Goal: Task Accomplishment & Management: Manage account settings

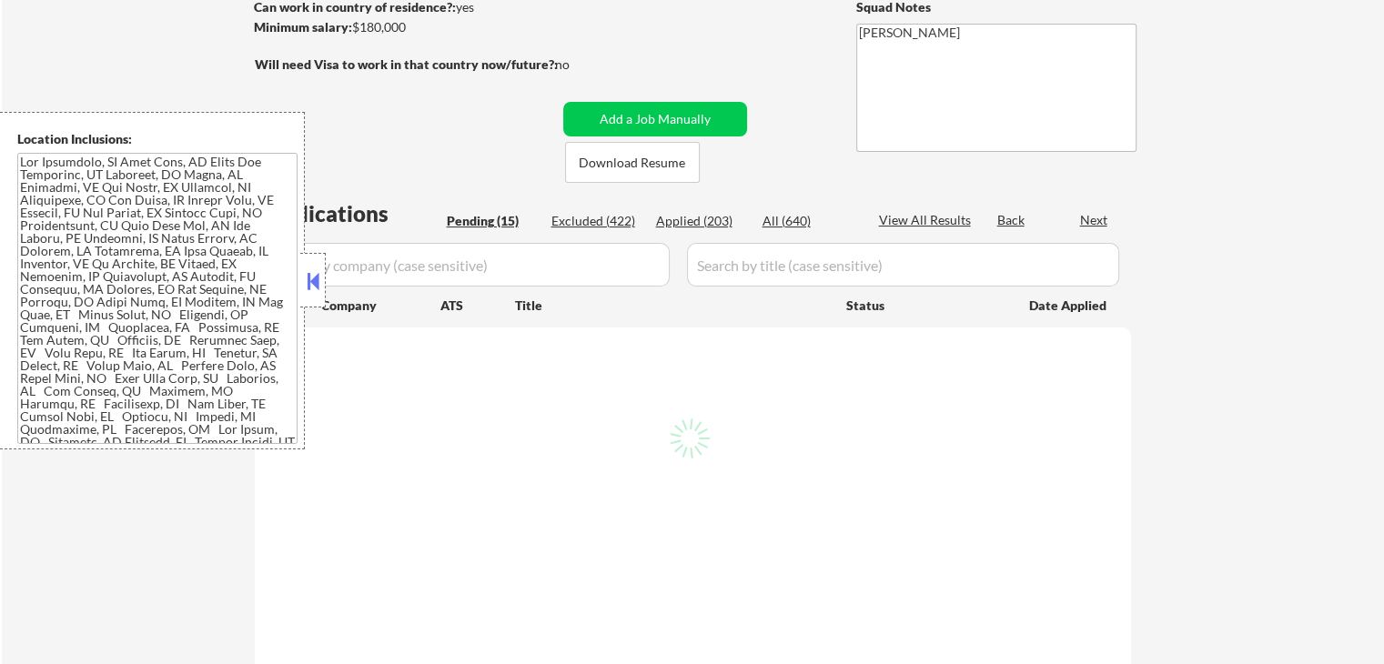
select select ""pending""
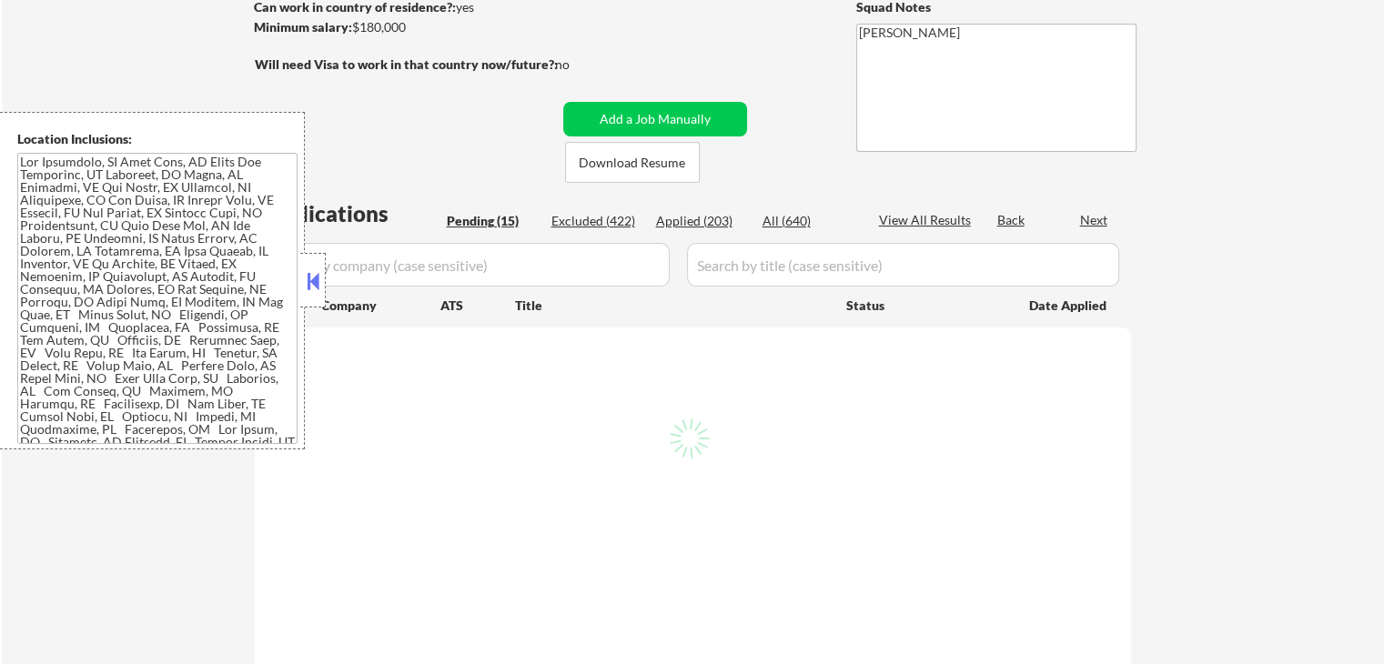
select select ""pending""
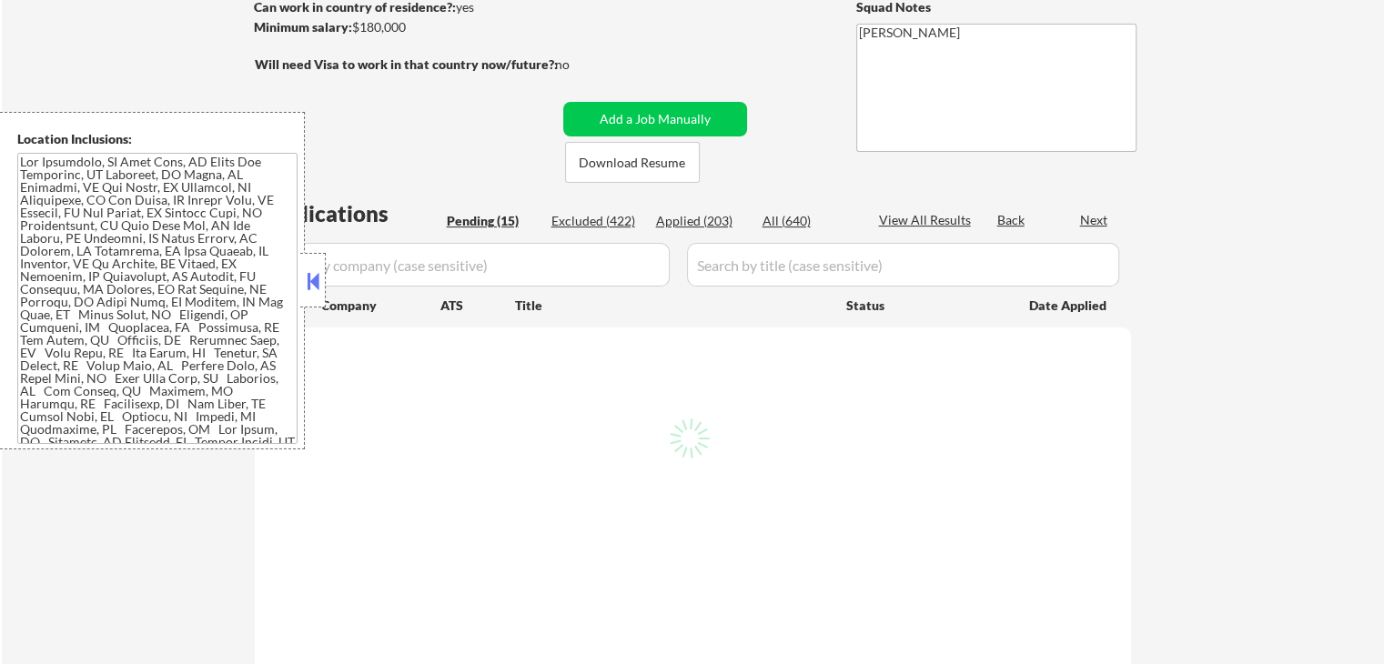
select select ""pending""
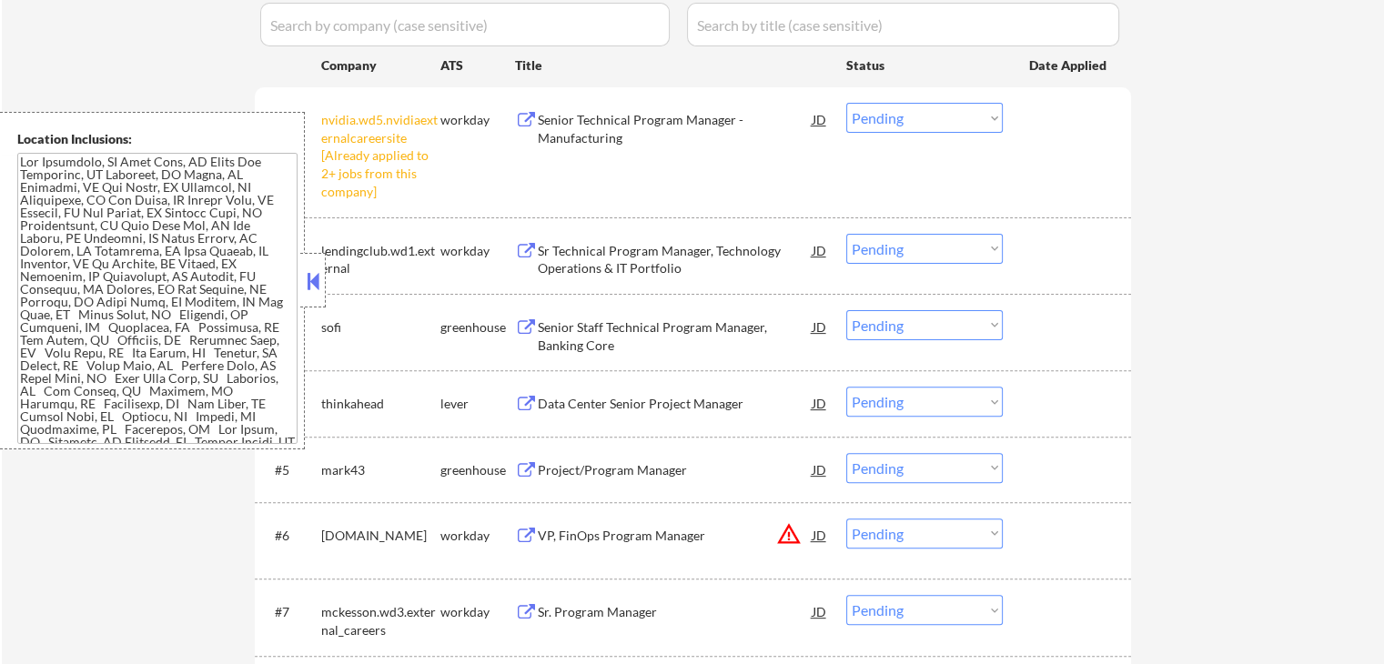
scroll to position [546, 0]
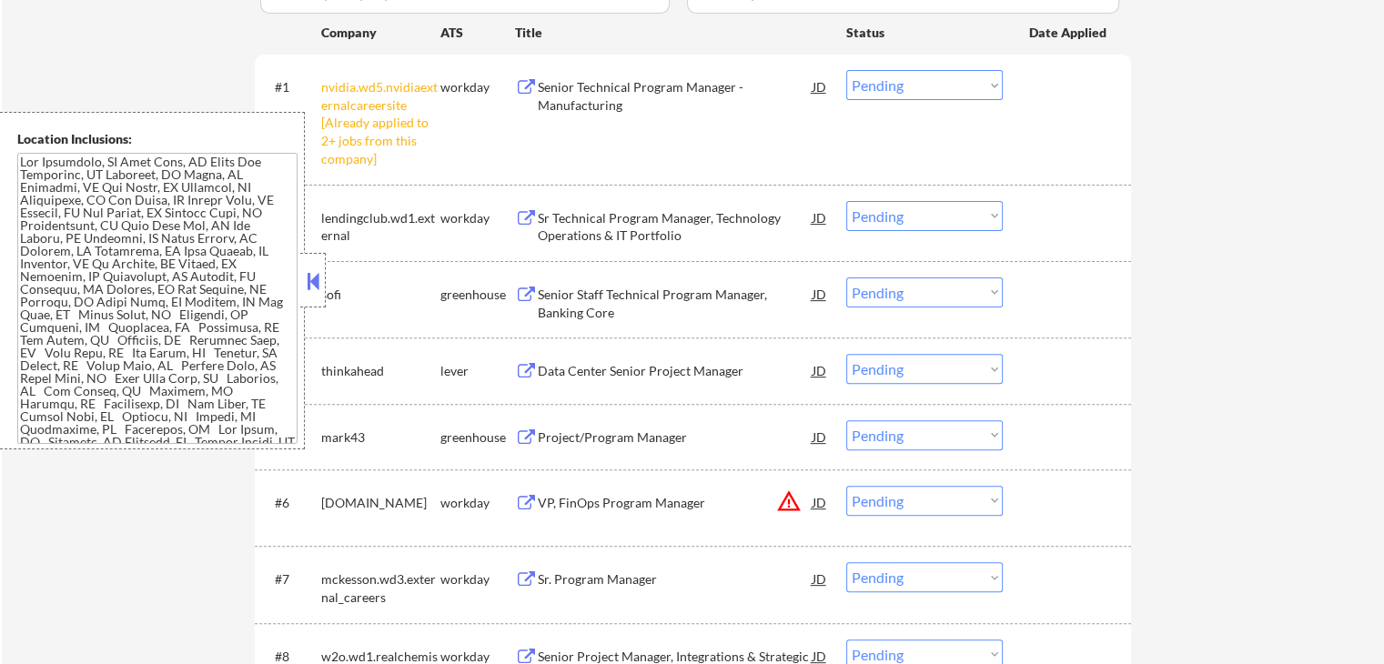
drag, startPoint x: 885, startPoint y: 85, endPoint x: 887, endPoint y: 96, distance: 11.1
click at [885, 86] on select "Choose an option... Pending Applied Excluded (Questions) Excluded (Expired) Exc…" at bounding box center [924, 85] width 156 height 30
click at [846, 70] on select "Choose an option... Pending Applied Excluded (Questions) Excluded (Expired) Exc…" at bounding box center [924, 85] width 156 height 30
select select ""pending""
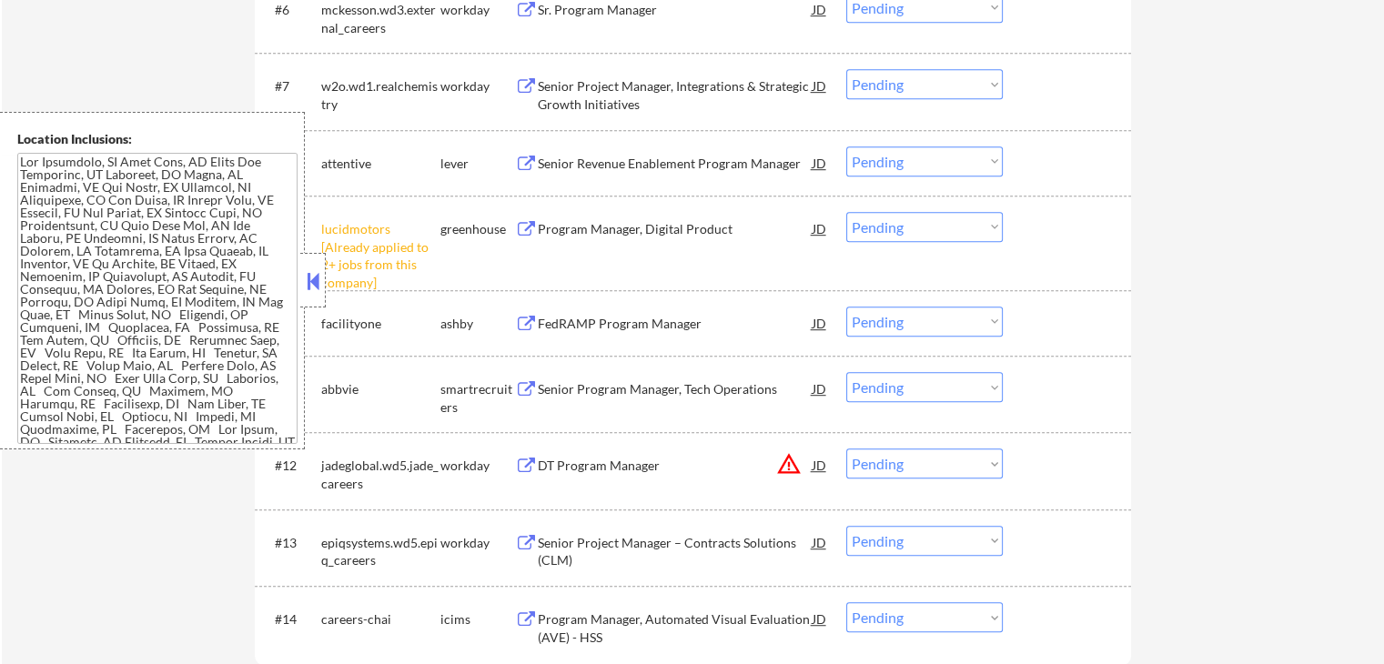
scroll to position [1092, 0]
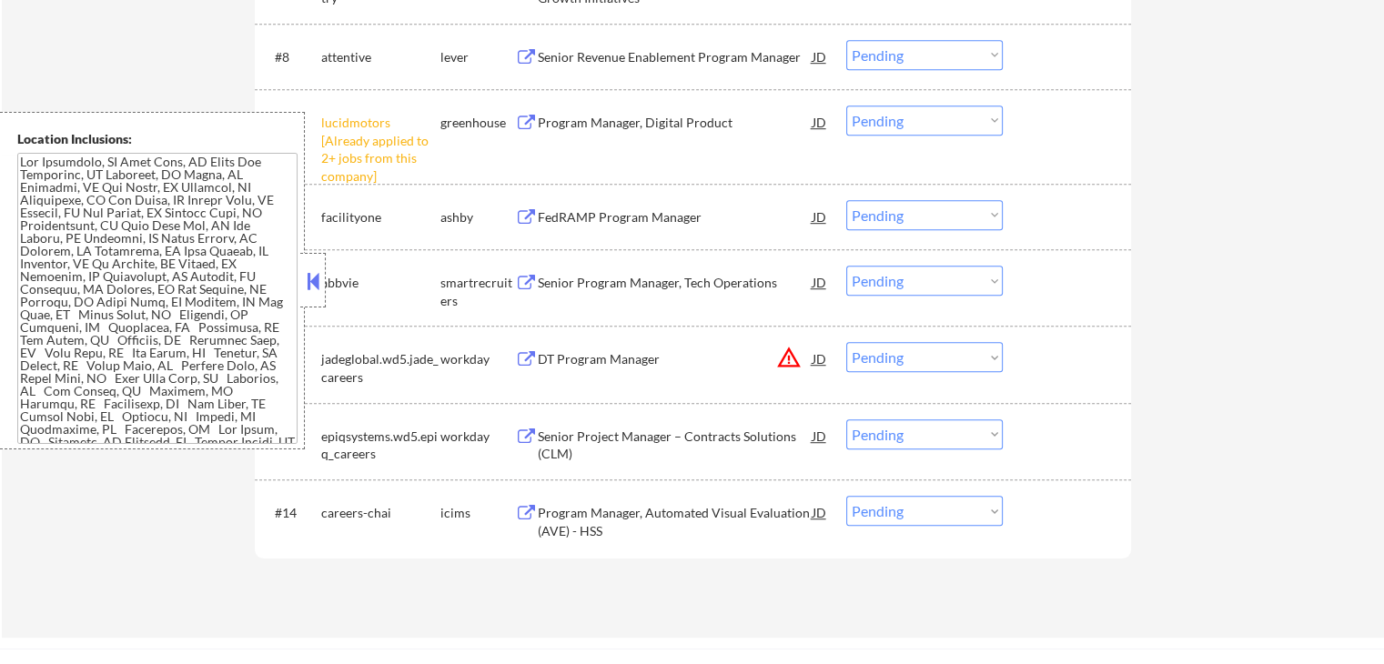
click at [929, 122] on select "Choose an option... Pending Applied Excluded (Questions) Excluded (Expired) Exc…" at bounding box center [924, 121] width 156 height 30
click at [846, 106] on select "Choose an option... Pending Applied Excluded (Questions) Excluded (Expired) Exc…" at bounding box center [924, 121] width 156 height 30
select select ""pending""
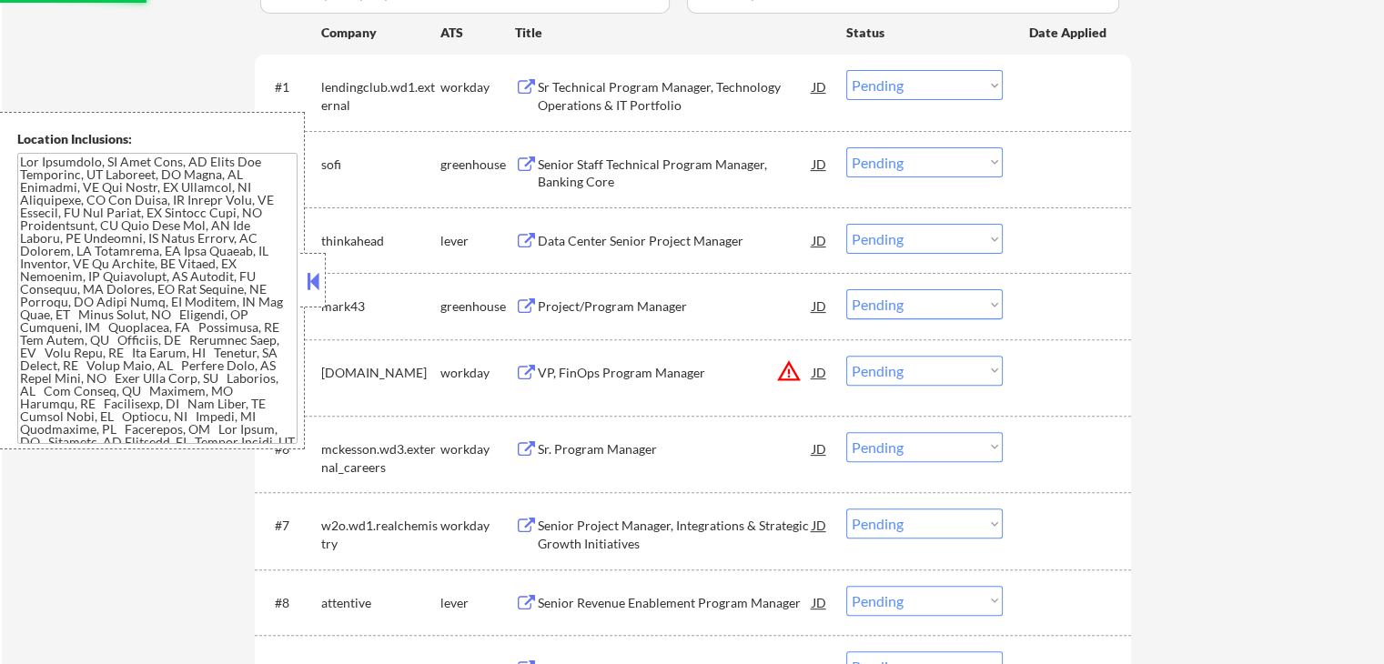
scroll to position [455, 0]
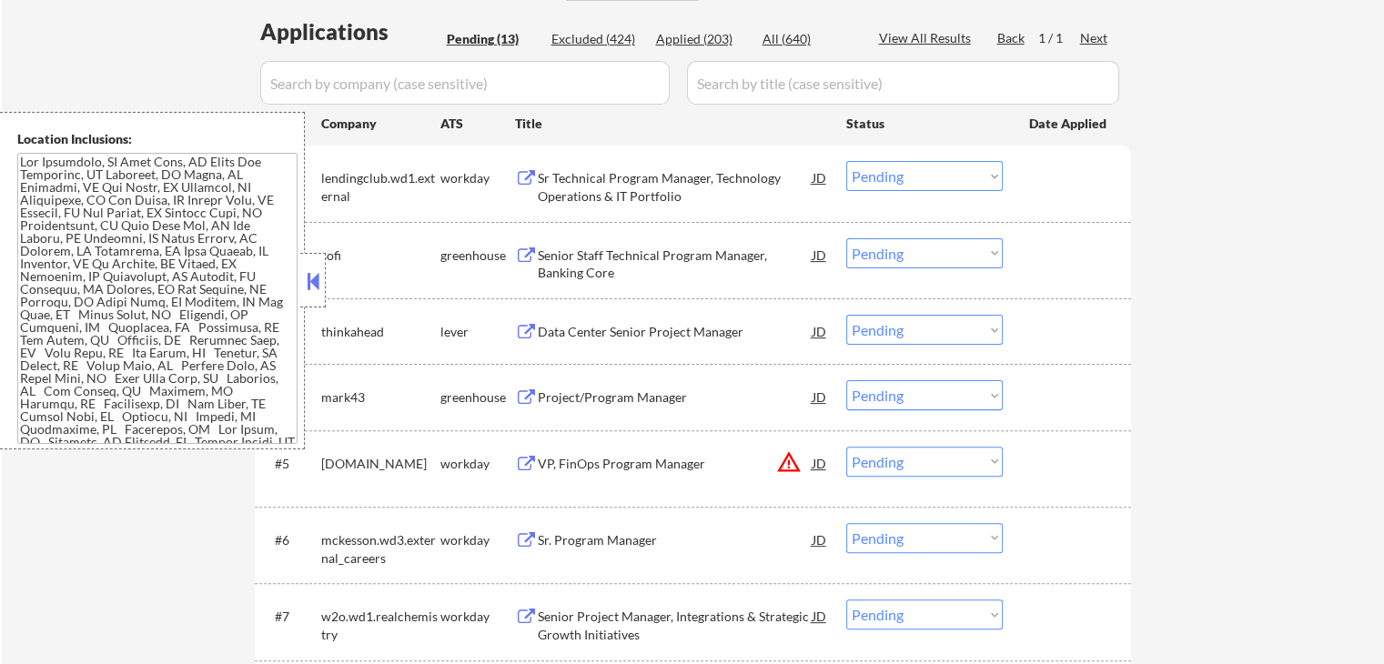
click at [516, 247] on button at bounding box center [526, 255] width 23 height 17
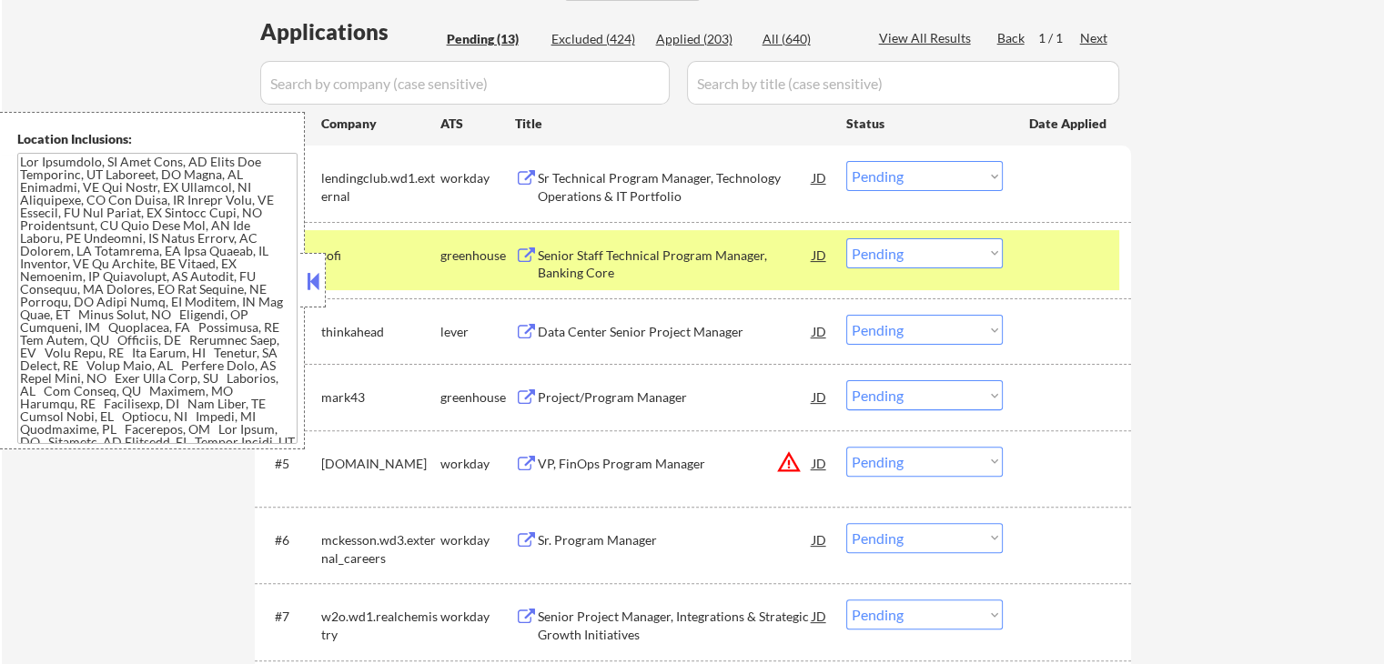
click at [522, 248] on button at bounding box center [526, 255] width 23 height 17
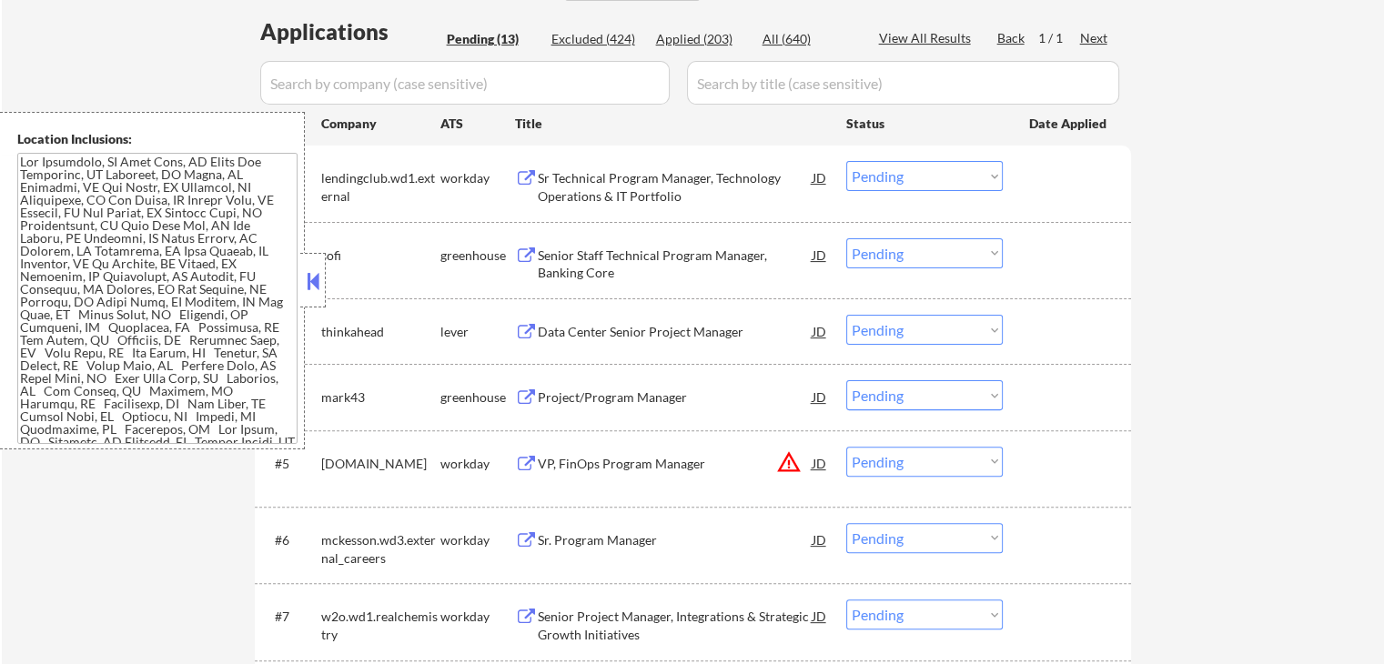
click at [524, 329] on button at bounding box center [526, 332] width 23 height 17
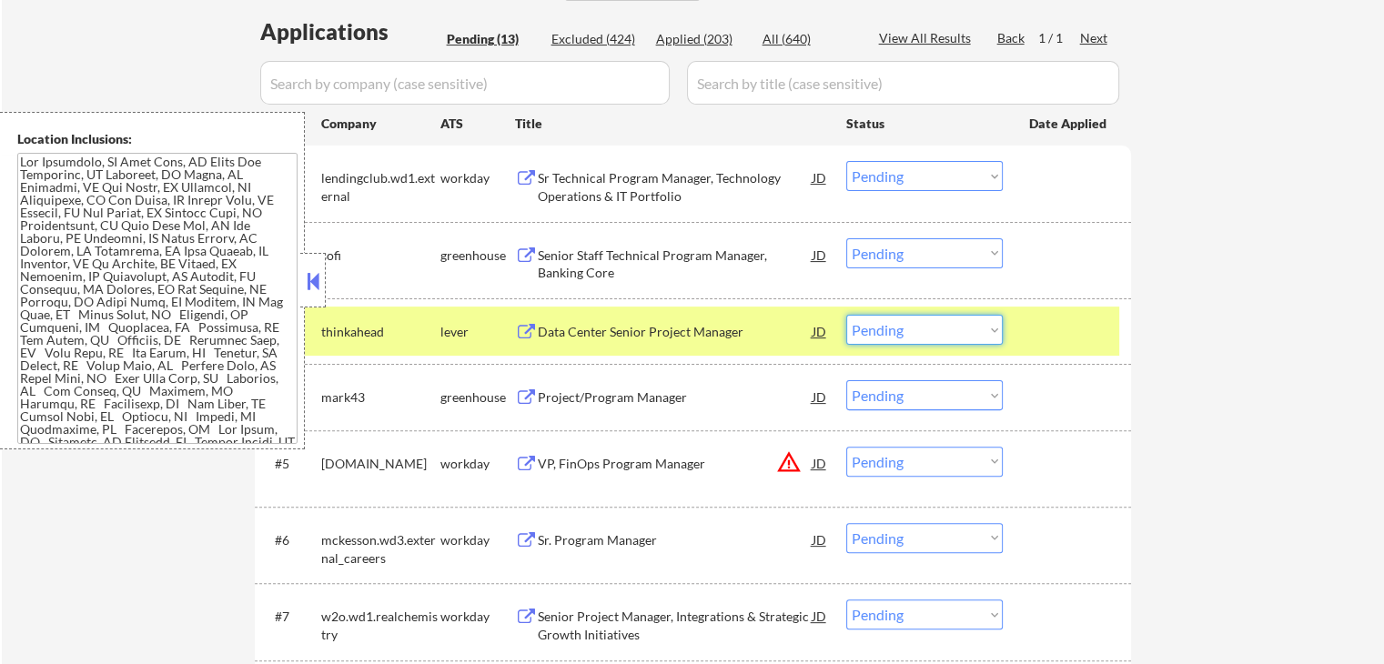
click at [919, 339] on select "Choose an option... Pending Applied Excluded (Questions) Excluded (Expired) Exc…" at bounding box center [924, 330] width 156 height 30
click at [846, 315] on select "Choose an option... Pending Applied Excluded (Questions) Excluded (Expired) Exc…" at bounding box center [924, 330] width 156 height 30
click at [525, 392] on button at bounding box center [526, 397] width 23 height 17
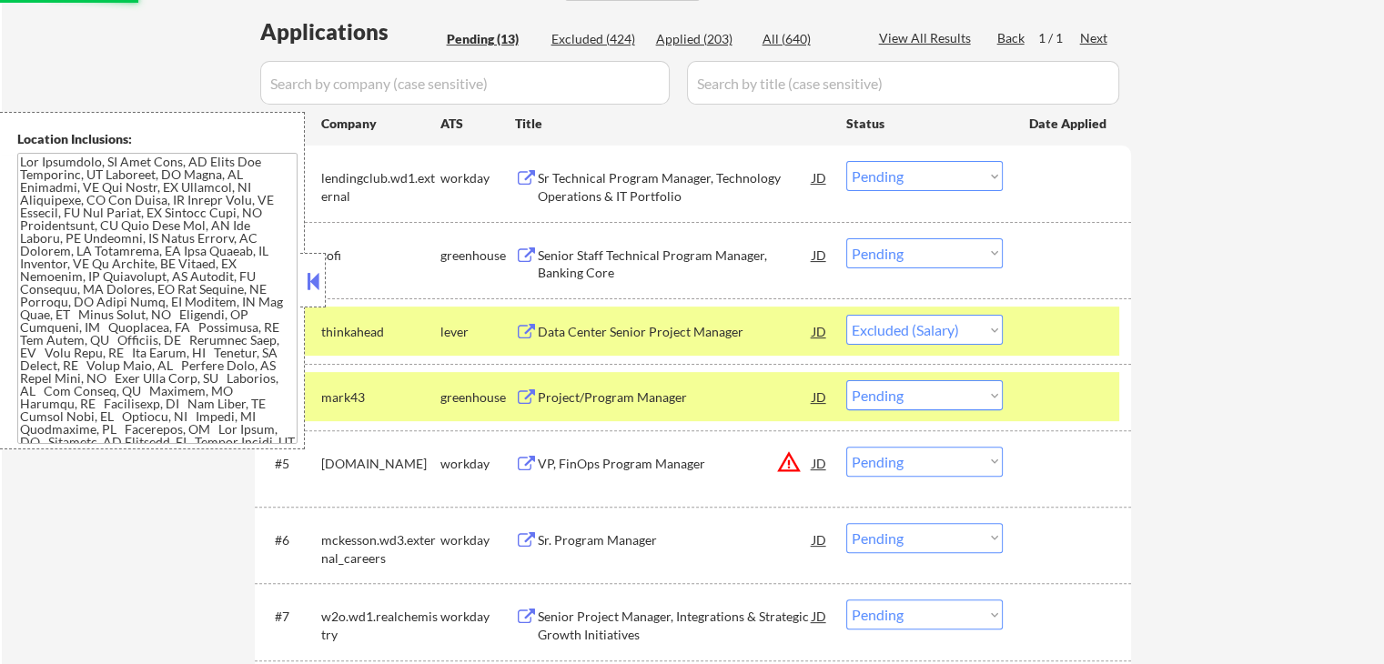
select select ""pending""
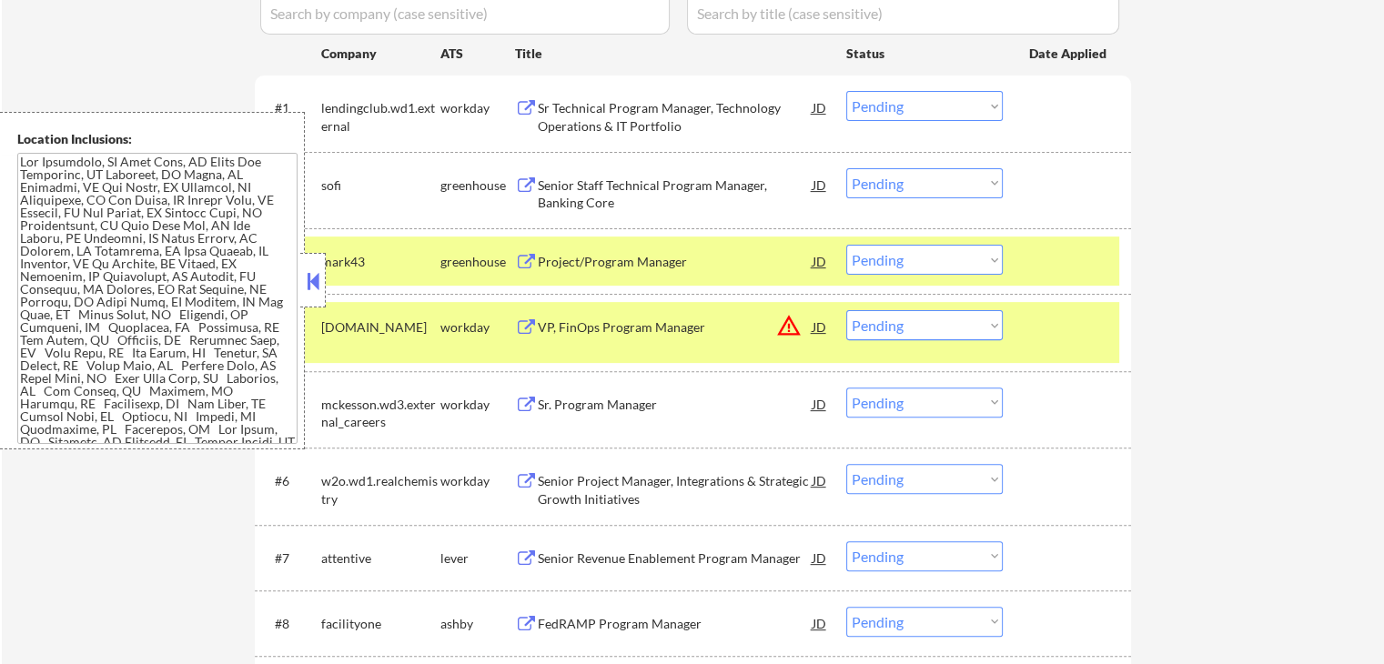
scroll to position [637, 0]
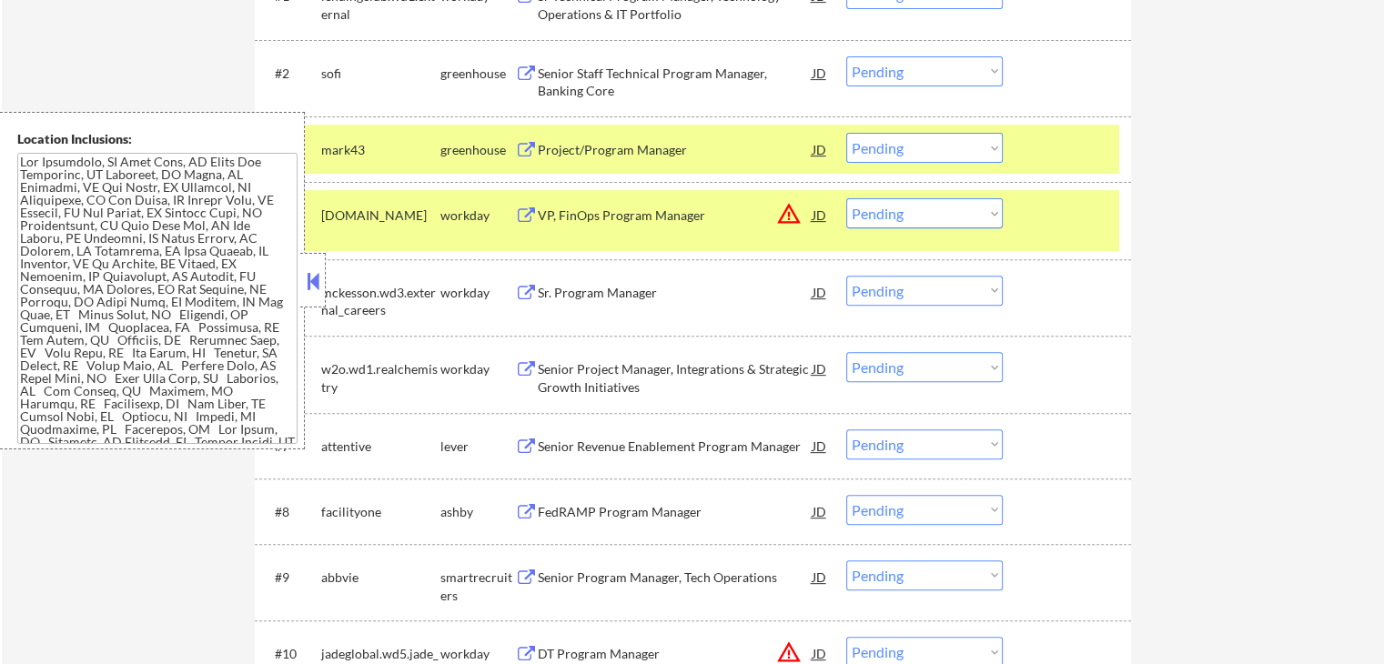
click at [526, 441] on button at bounding box center [526, 446] width 23 height 17
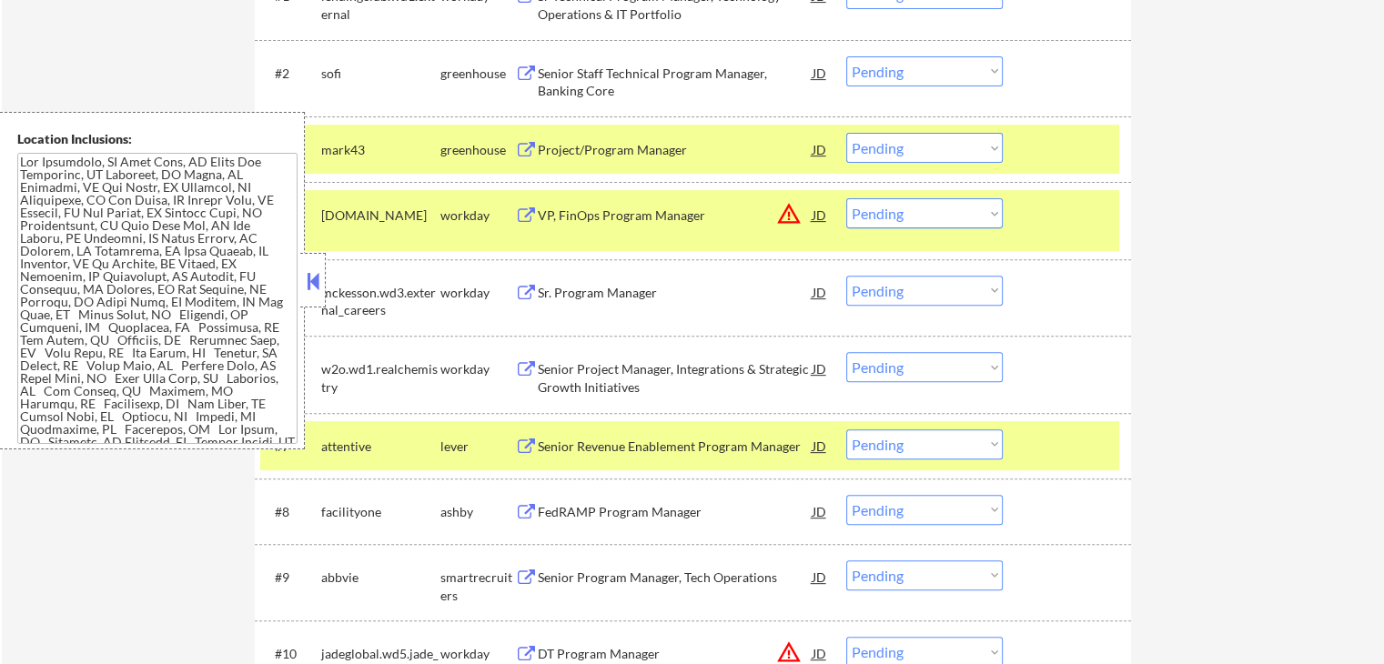
click at [917, 452] on select "Choose an option... Pending Applied Excluded (Questions) Excluded (Expired) Exc…" at bounding box center [924, 444] width 156 height 30
click at [846, 429] on select "Choose an option... Pending Applied Excluded (Questions) Excluded (Expired) Exc…" at bounding box center [924, 444] width 156 height 30
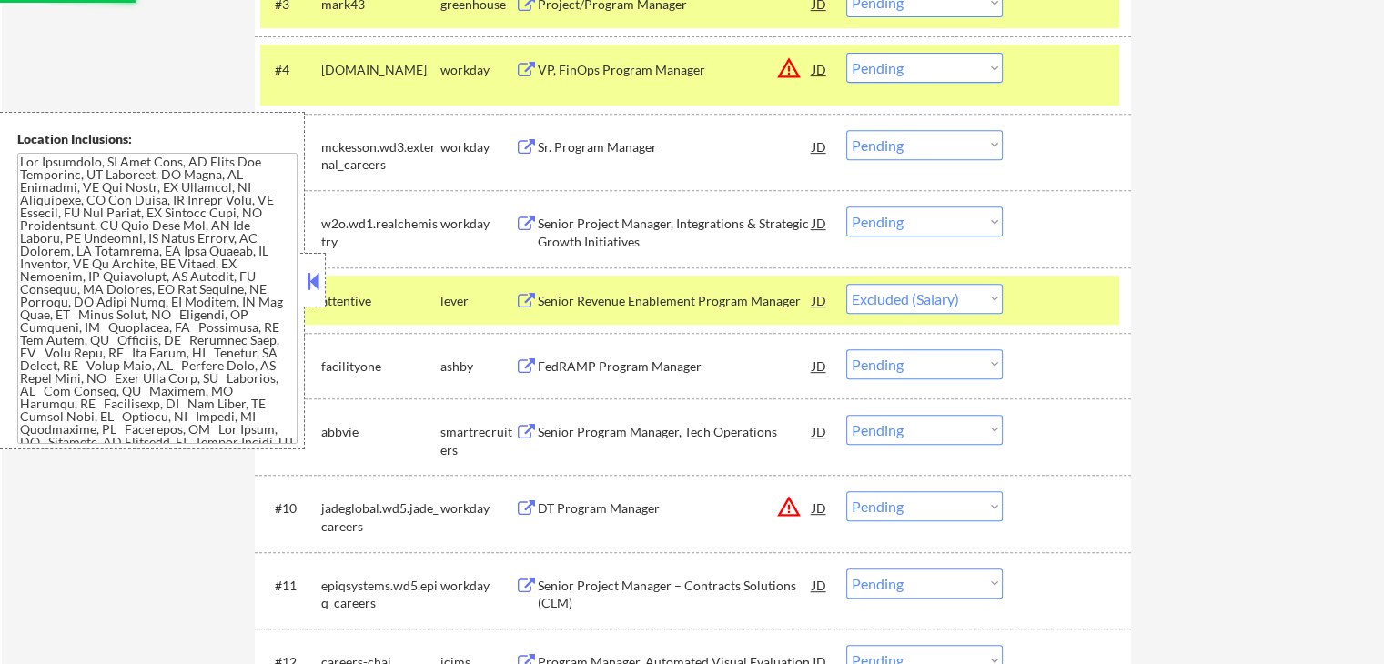
scroll to position [728, 0]
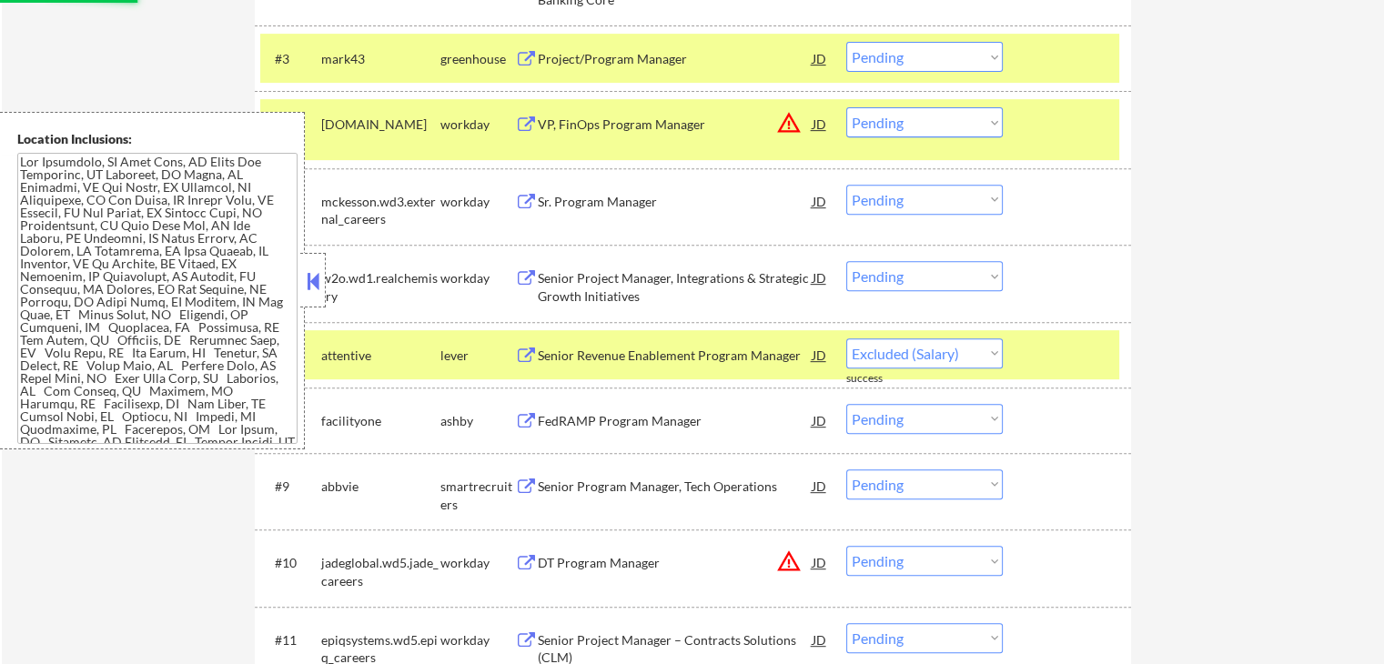
select select ""pending""
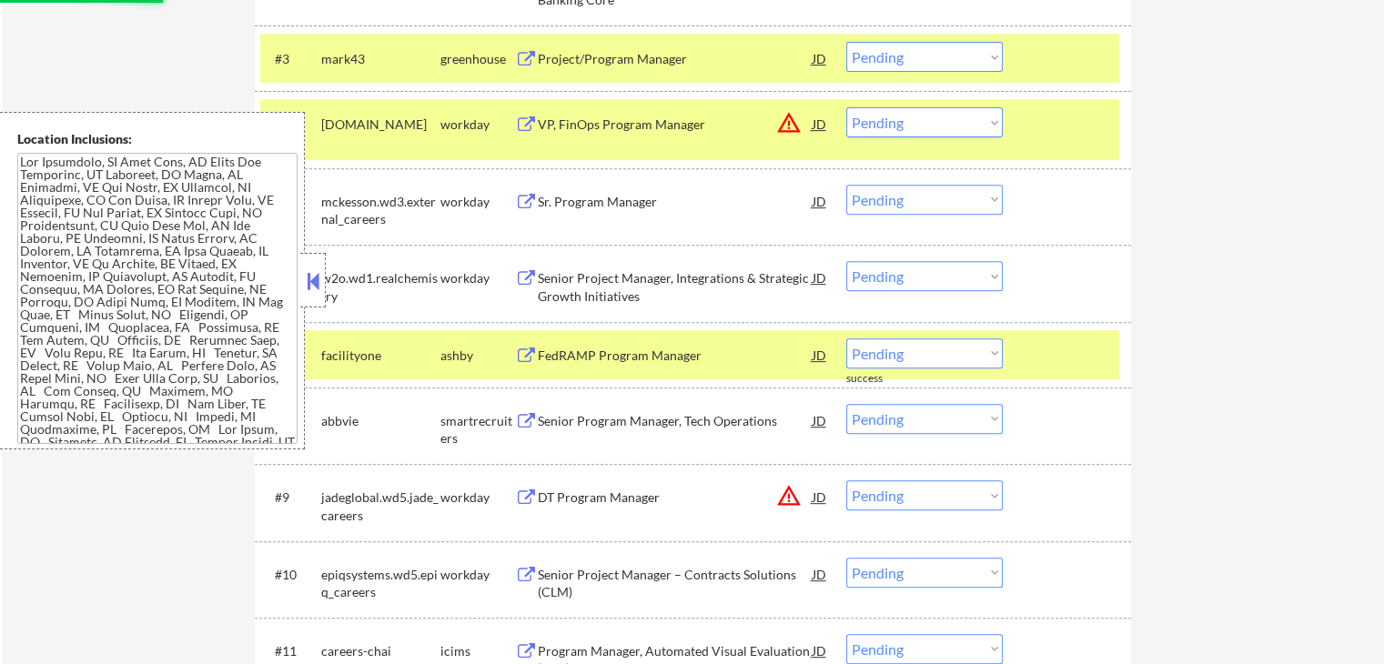
click at [520, 351] on button at bounding box center [526, 355] width 23 height 17
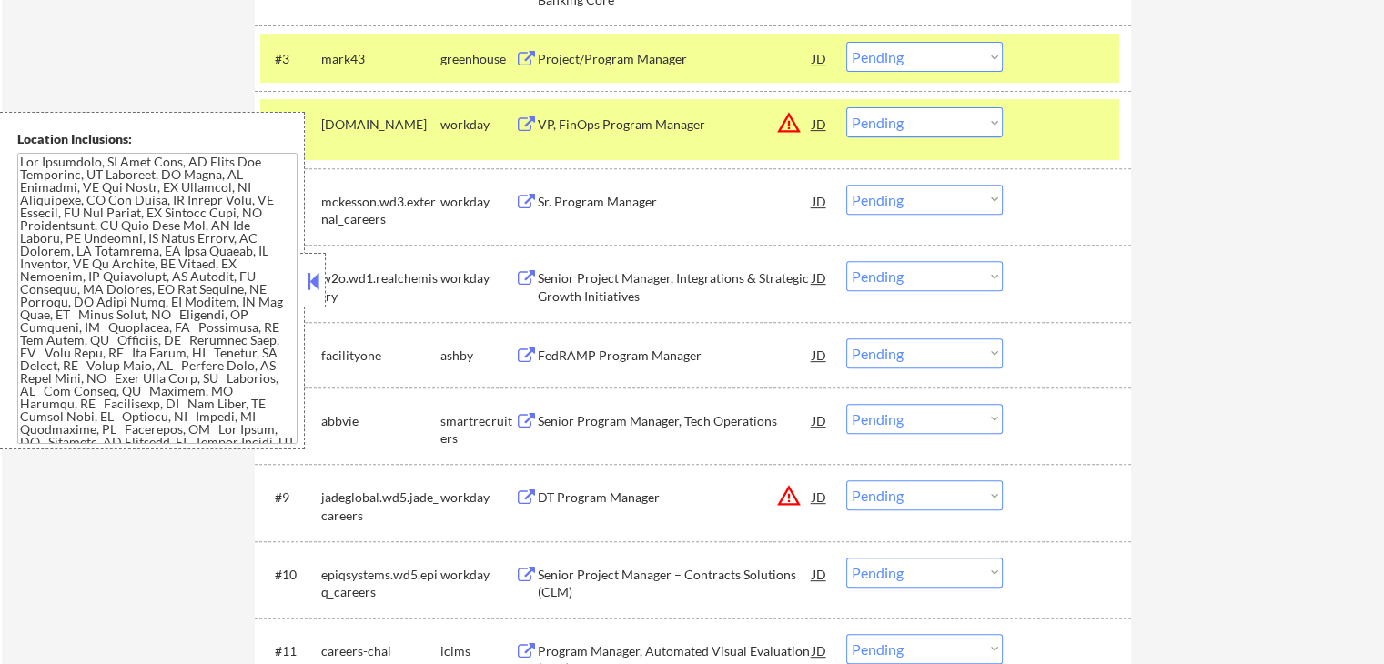
click at [908, 347] on select "Choose an option... Pending Applied Excluded (Questions) Excluded (Expired) Exc…" at bounding box center [924, 353] width 156 height 30
click at [846, 338] on select "Choose an option... Pending Applied Excluded (Questions) Excluded (Expired) Exc…" at bounding box center [924, 353] width 156 height 30
select select ""pending""
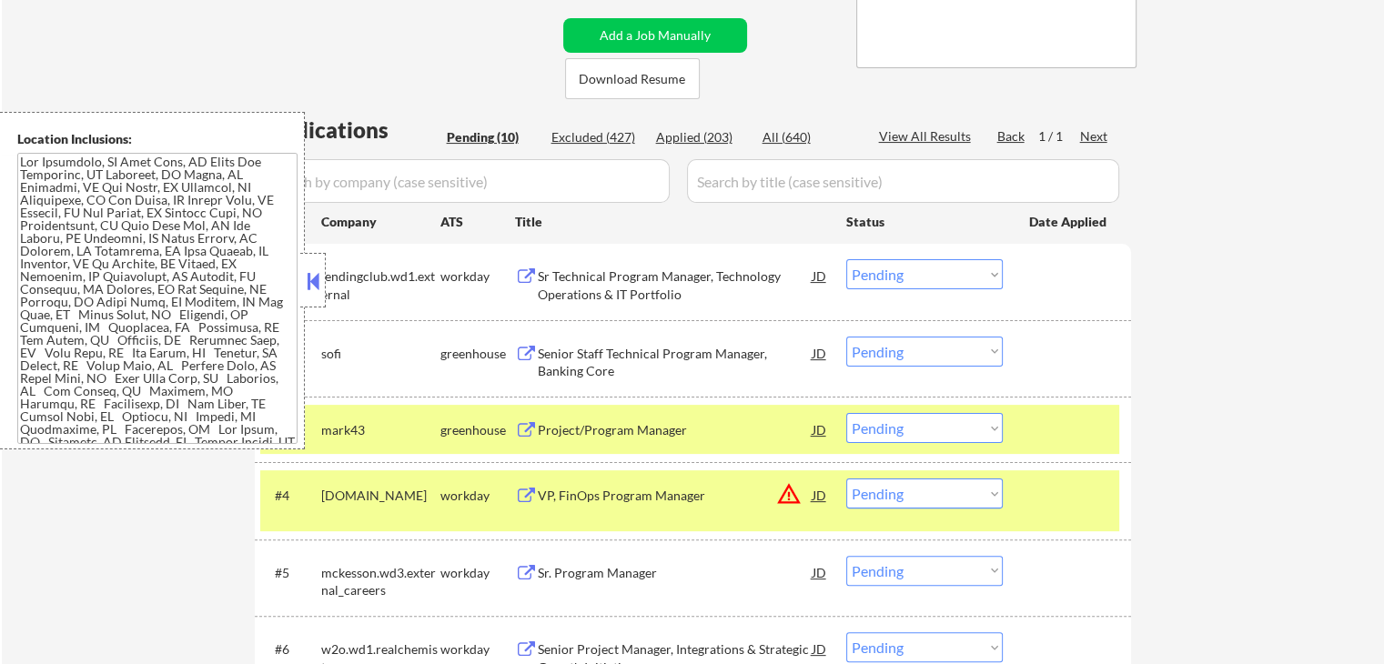
scroll to position [455, 0]
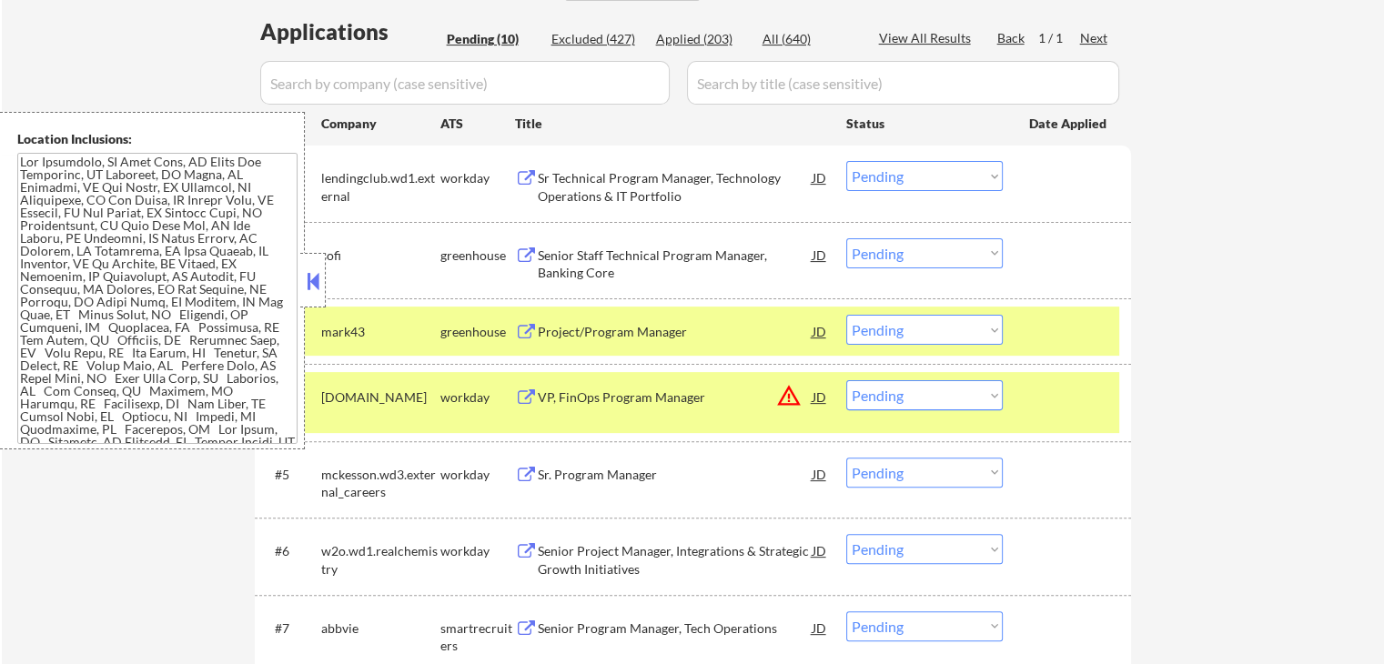
click at [521, 176] on button at bounding box center [526, 178] width 23 height 17
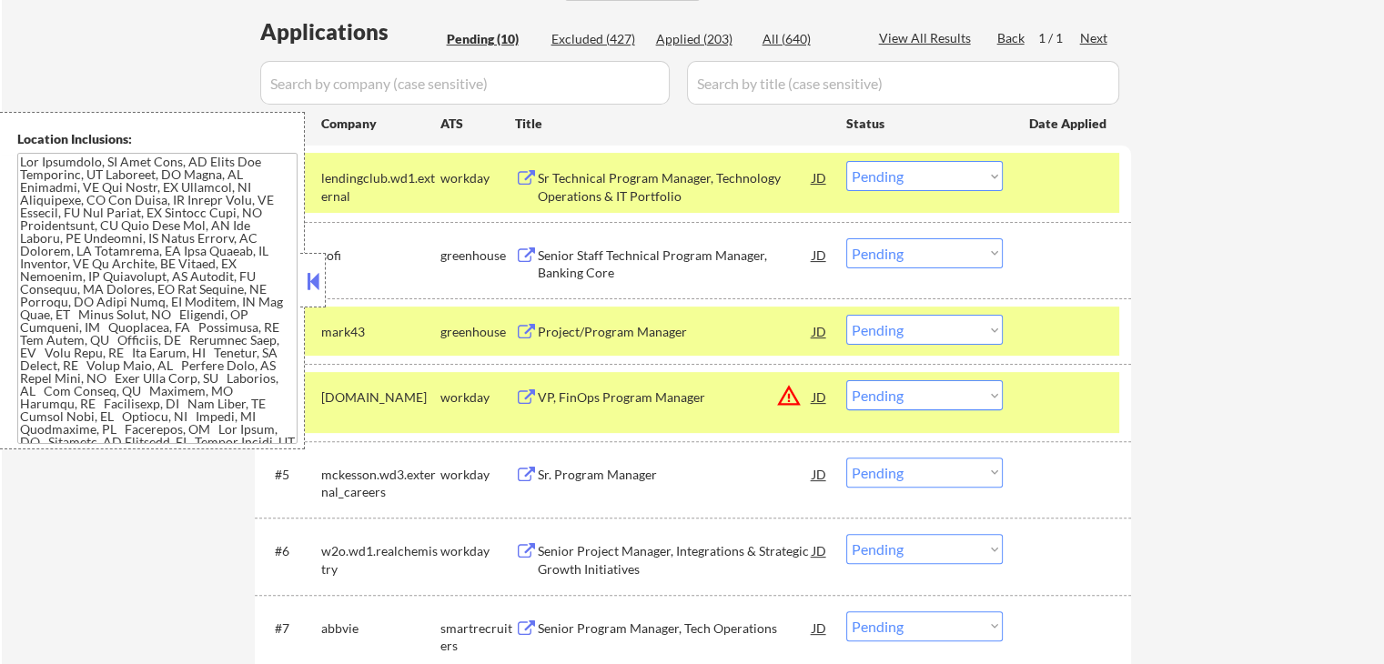
click at [932, 173] on select "Choose an option... Pending Applied Excluded (Questions) Excluded (Expired) Exc…" at bounding box center [924, 176] width 156 height 30
click at [846, 161] on select "Choose an option... Pending Applied Excluded (Questions) Excluded (Expired) Exc…" at bounding box center [924, 176] width 156 height 30
click at [534, 256] on button at bounding box center [526, 255] width 23 height 17
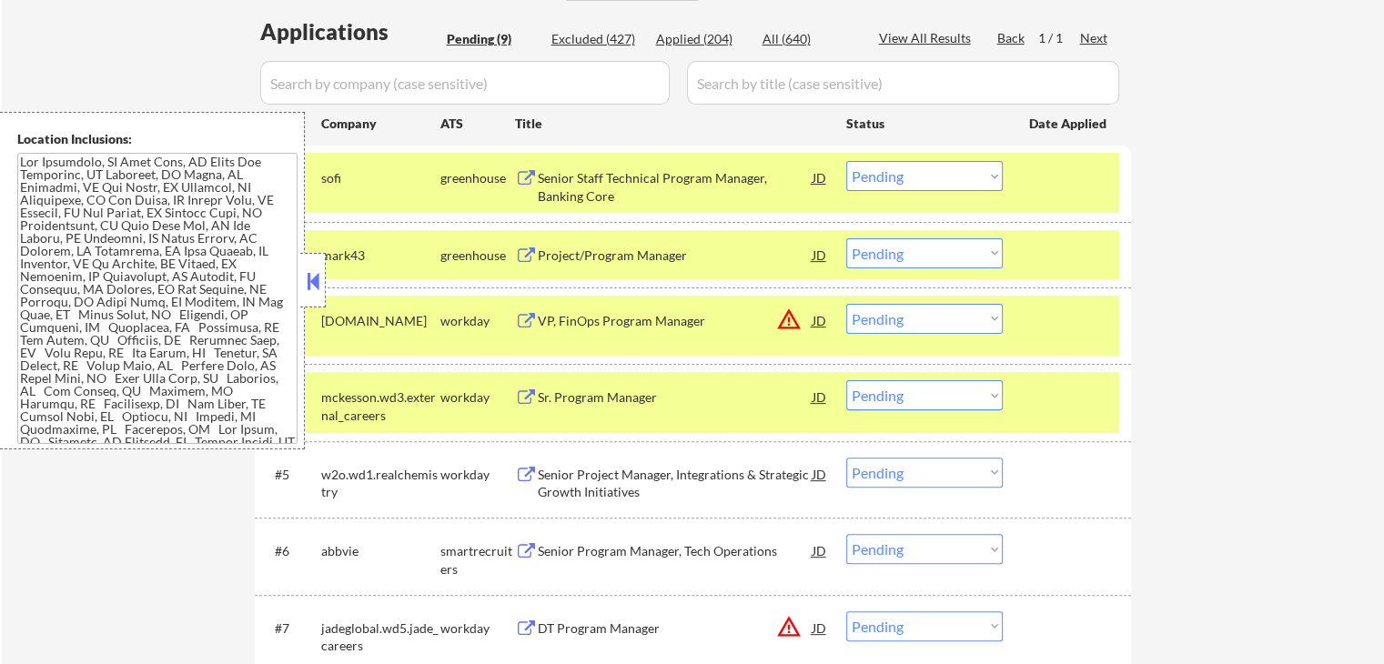
click at [922, 176] on select "Choose an option... Pending Applied Excluded (Questions) Excluded (Expired) Exc…" at bounding box center [924, 176] width 156 height 30
click at [846, 161] on select "Choose an option... Pending Applied Excluded (Questions) Excluded (Expired) Exc…" at bounding box center [924, 176] width 156 height 30
click at [528, 246] on div "Project/Program Manager JD" at bounding box center [672, 254] width 314 height 33
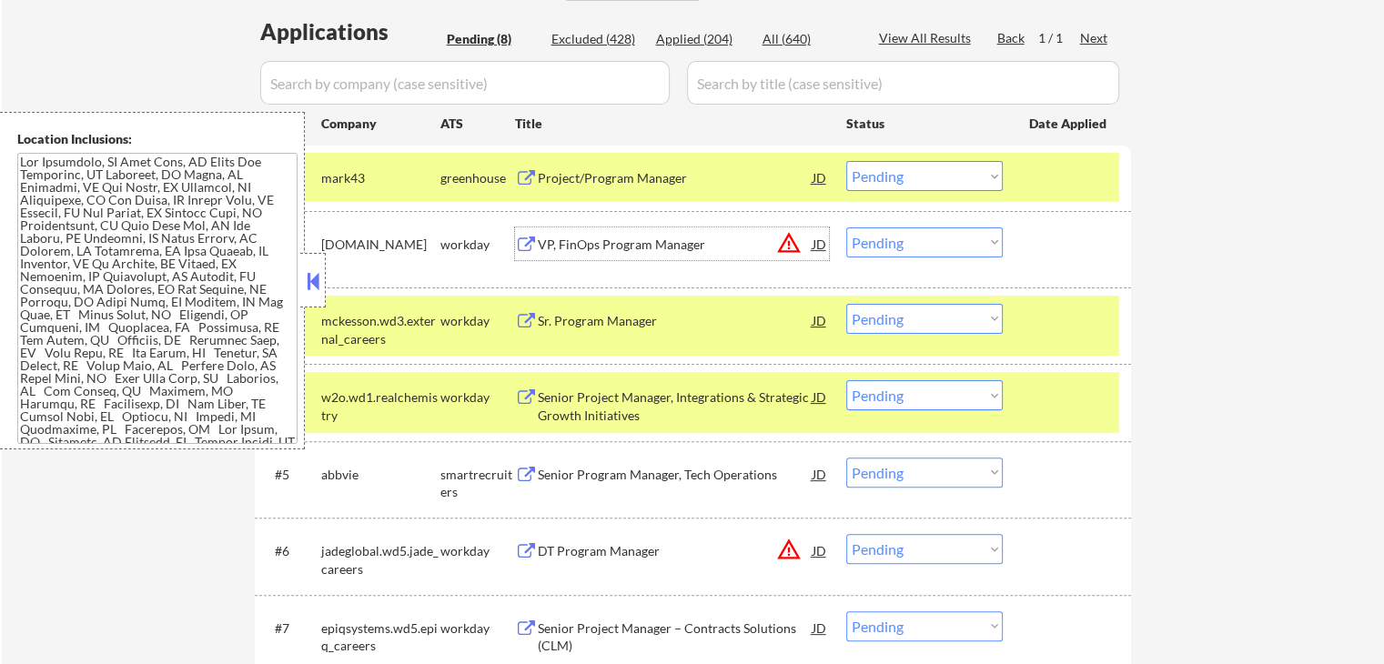
click at [517, 239] on button at bounding box center [526, 245] width 23 height 17
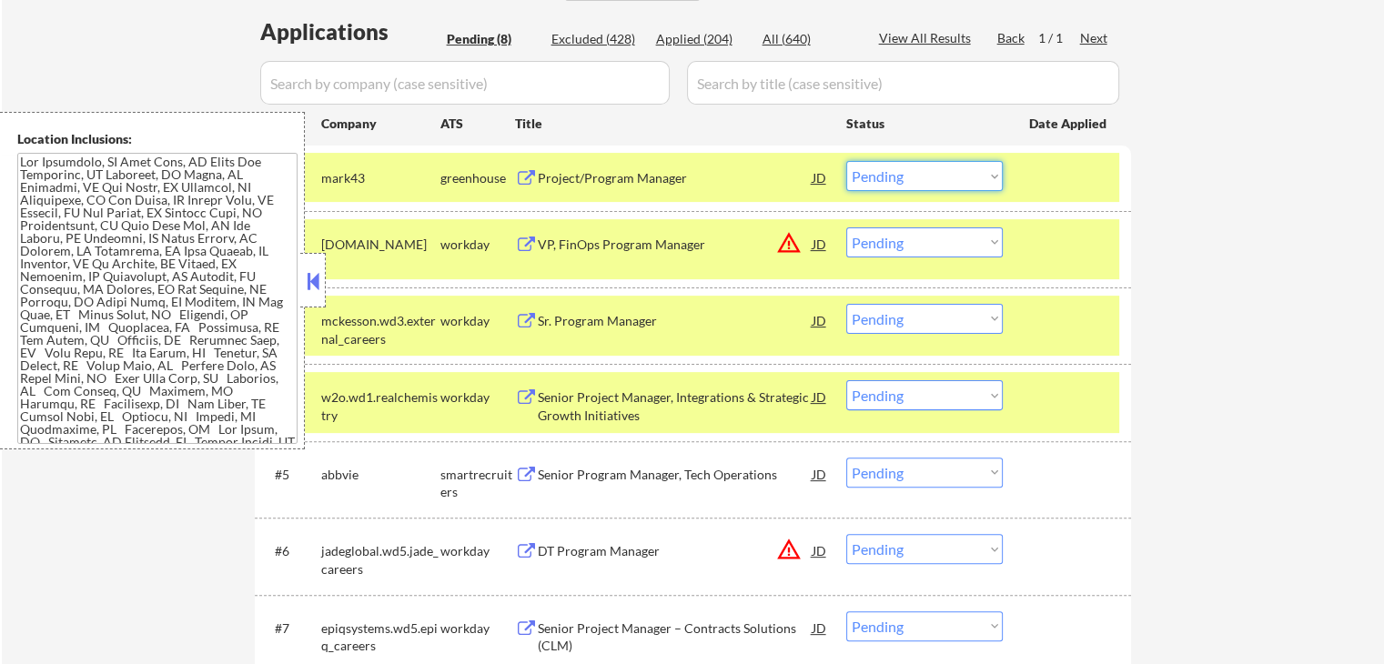
click at [961, 171] on select "Choose an option... Pending Applied Excluded (Questions) Excluded (Expired) Exc…" at bounding box center [924, 176] width 156 height 30
click at [846, 161] on select "Choose an option... Pending Applied Excluded (Questions) Excluded (Expired) Exc…" at bounding box center [924, 176] width 156 height 30
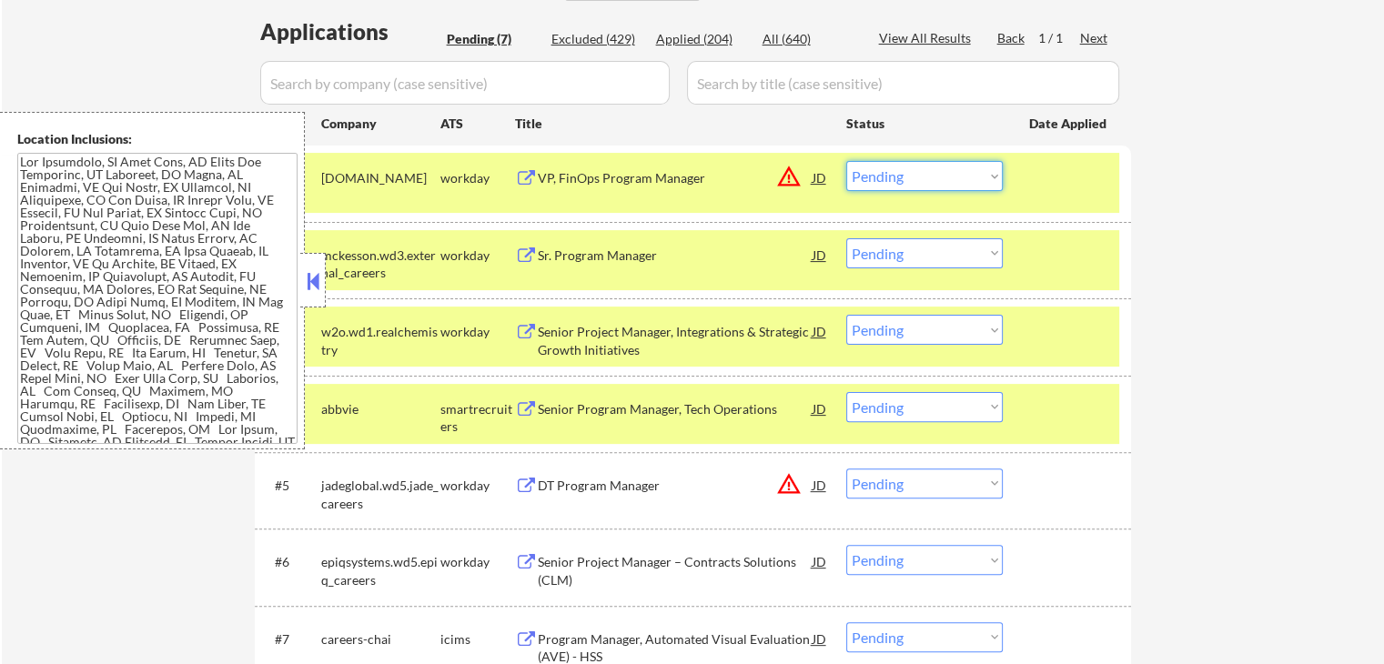
click at [901, 180] on select "Choose an option... Pending Applied Excluded (Questions) Excluded (Expired) Exc…" at bounding box center [924, 176] width 156 height 30
click at [846, 161] on select "Choose an option... Pending Applied Excluded (Questions) Excluded (Expired) Exc…" at bounding box center [924, 176] width 156 height 30
click at [523, 252] on button at bounding box center [526, 255] width 23 height 17
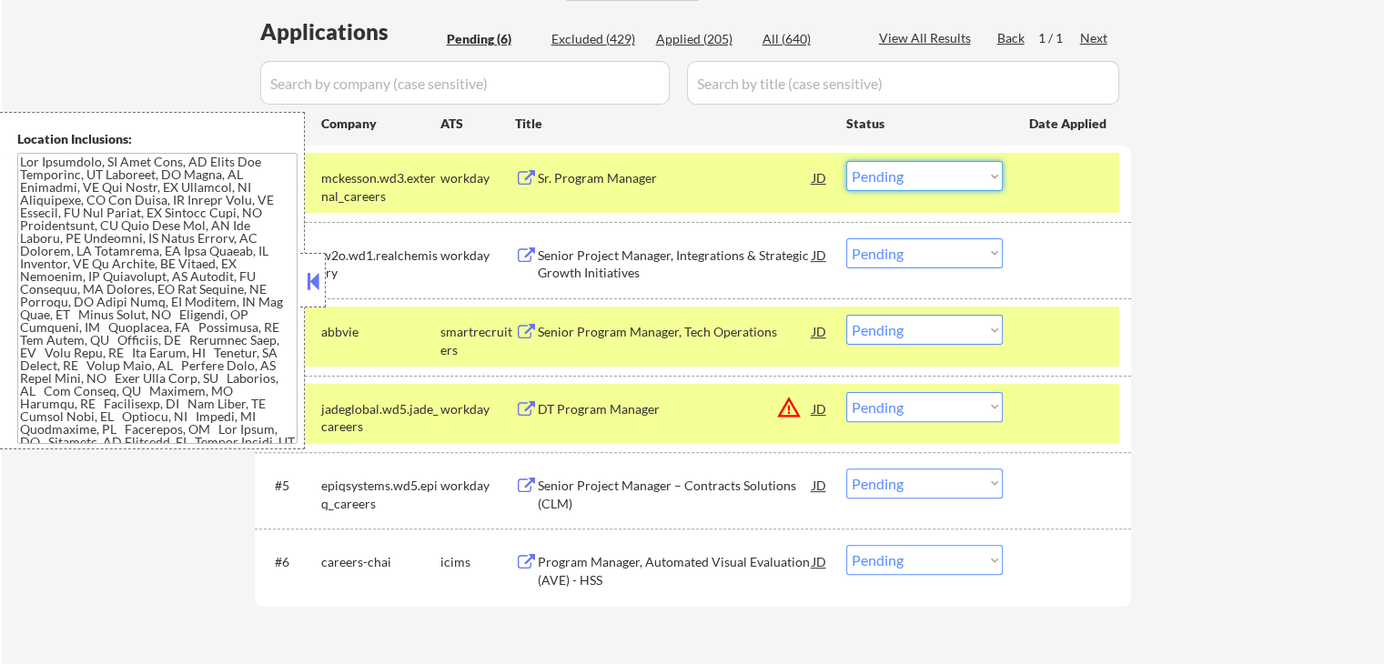
click at [892, 176] on select "Choose an option... Pending Applied Excluded (Questions) Excluded (Expired) Exc…" at bounding box center [924, 176] width 156 height 30
click at [846, 161] on select "Choose an option... Pending Applied Excluded (Questions) Excluded (Expired) Exc…" at bounding box center [924, 176] width 156 height 30
click at [528, 251] on button at bounding box center [526, 255] width 23 height 17
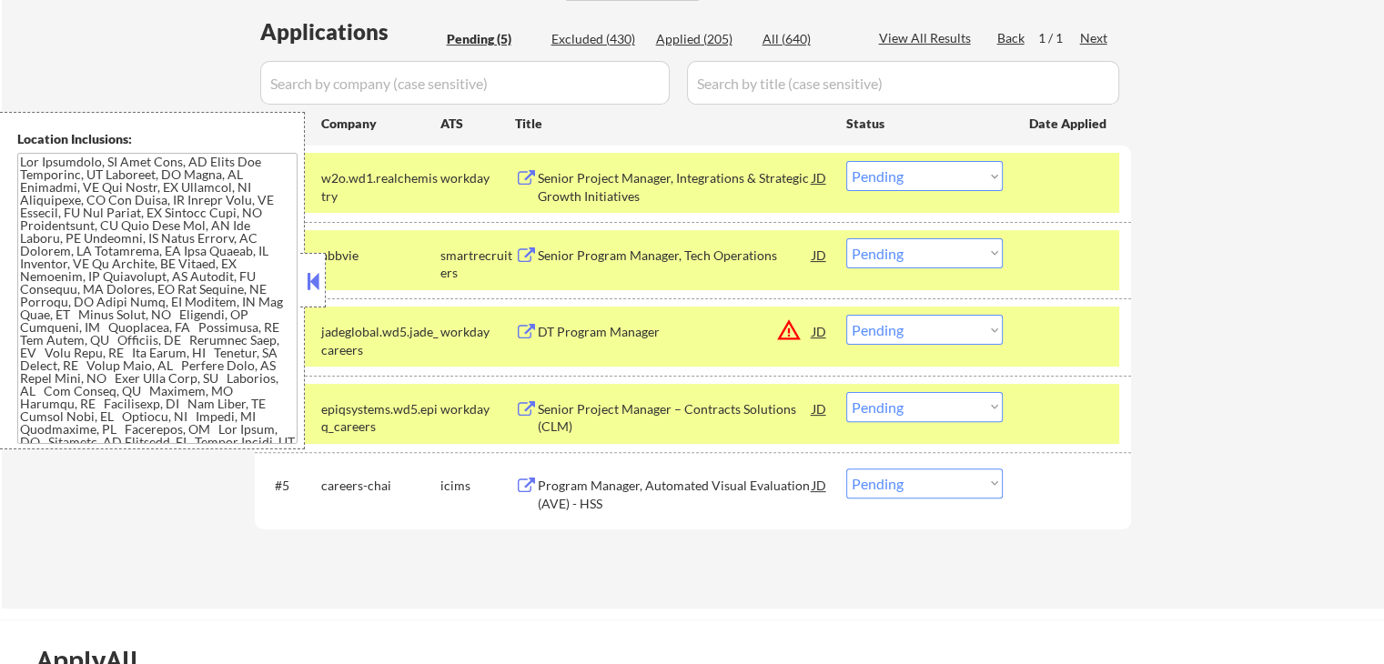
drag, startPoint x: 942, startPoint y: 176, endPoint x: 942, endPoint y: 186, distance: 11.0
click at [942, 176] on select "Choose an option... Pending Applied Excluded (Questions) Excluded (Expired) Exc…" at bounding box center [924, 176] width 156 height 30
click at [846, 161] on select "Choose an option... Pending Applied Excluded (Questions) Excluded (Expired) Exc…" at bounding box center [924, 176] width 156 height 30
click at [520, 254] on button at bounding box center [526, 255] width 23 height 17
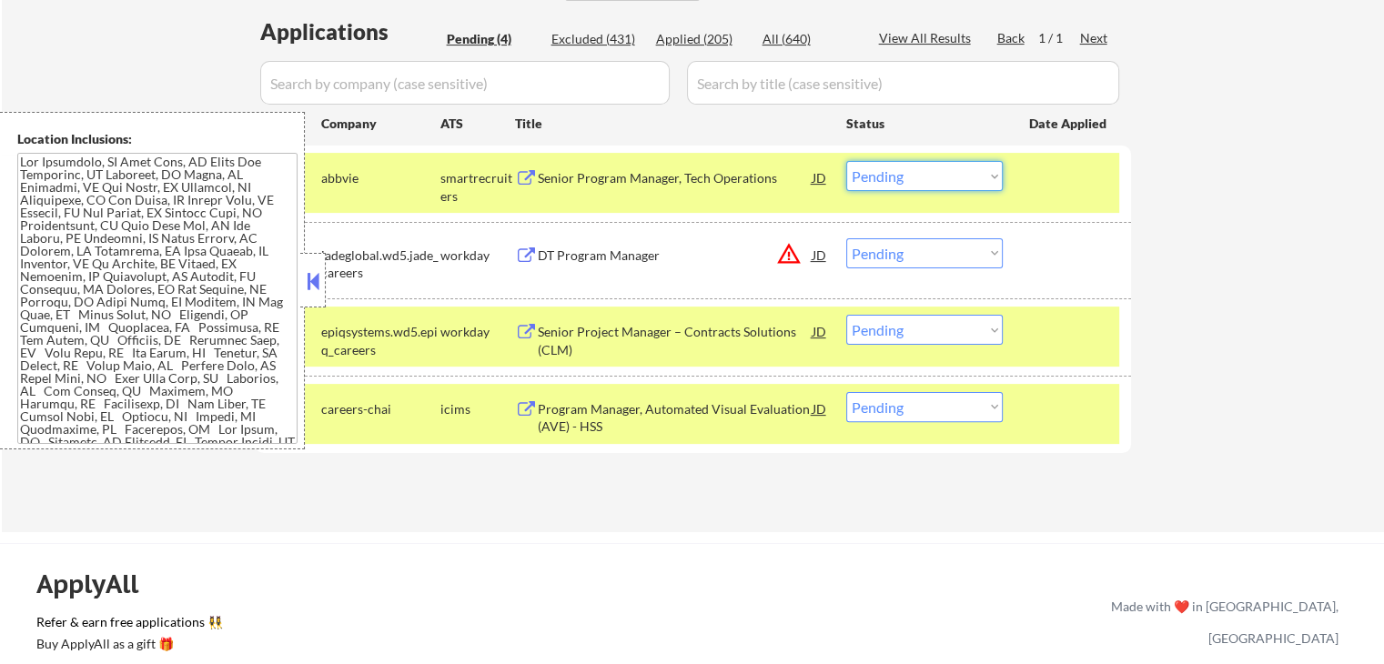
click at [891, 182] on select "Choose an option... Pending Applied Excluded (Questions) Excluded (Expired) Exc…" at bounding box center [924, 176] width 156 height 30
click at [846, 161] on select "Choose an option... Pending Applied Excluded (Questions) Excluded (Expired) Exc…" at bounding box center [924, 176] width 156 height 30
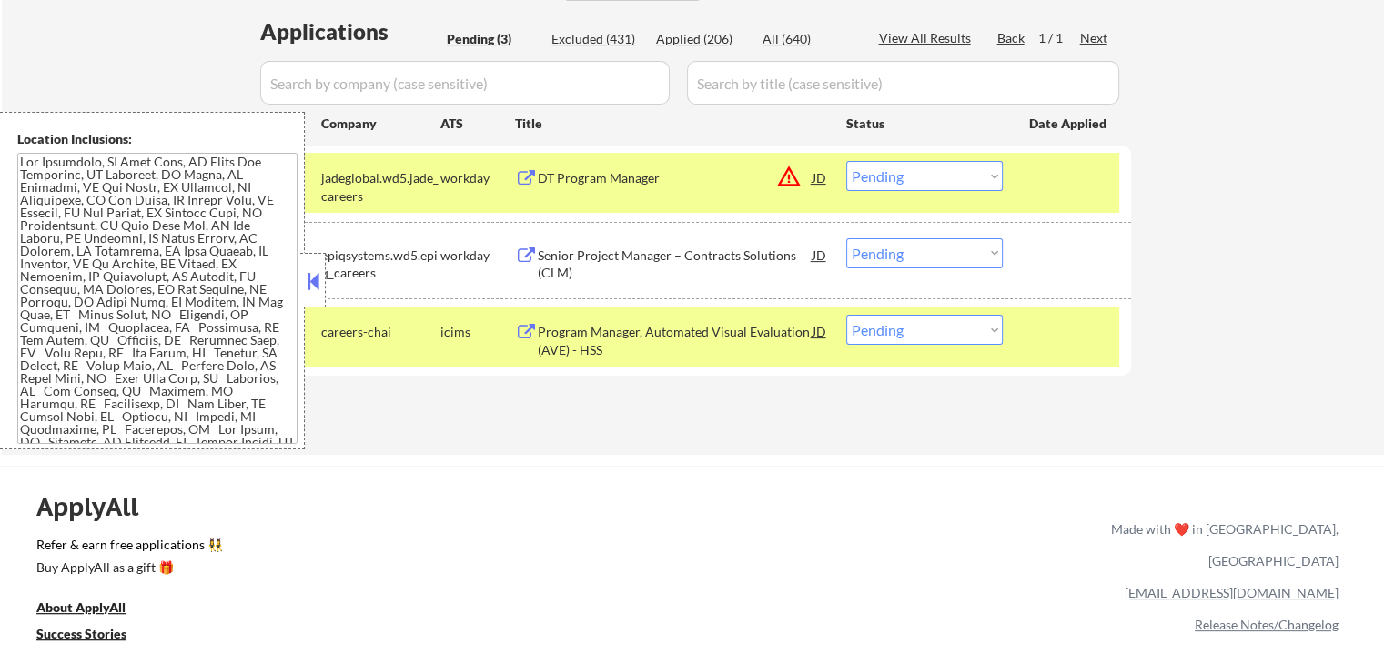
click at [531, 179] on button at bounding box center [526, 178] width 23 height 17
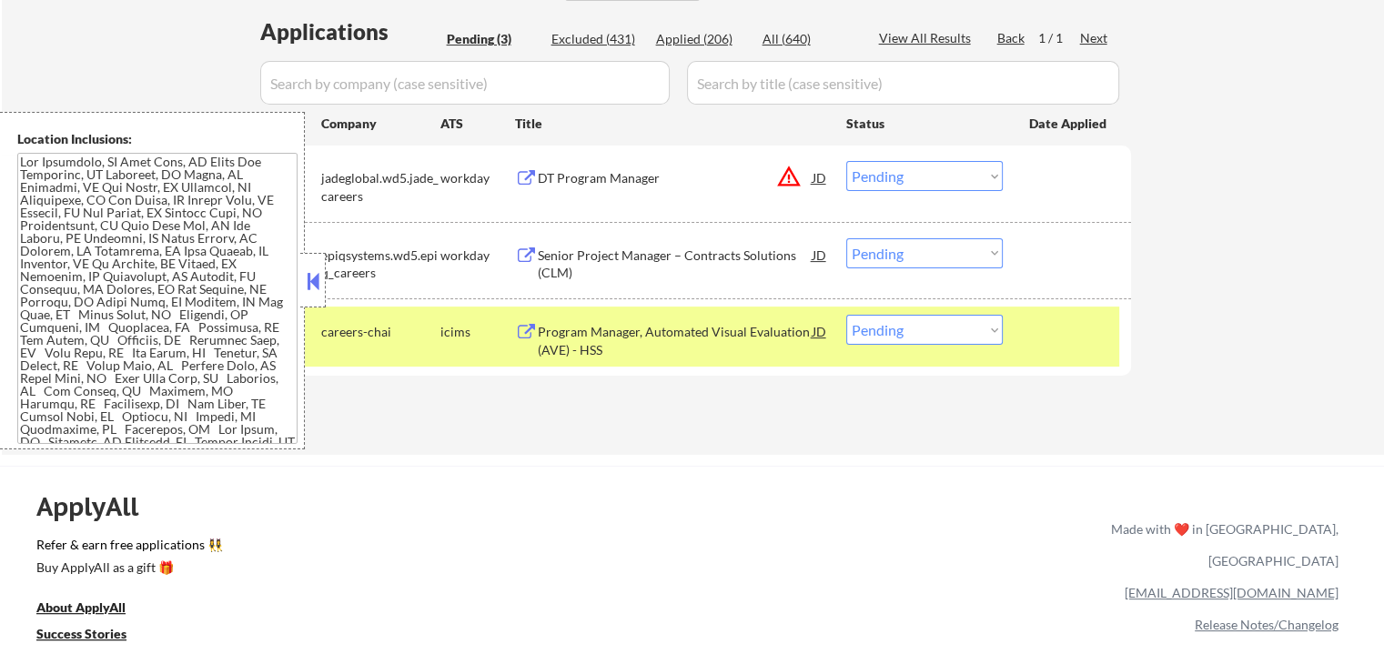
drag, startPoint x: 896, startPoint y: 176, endPoint x: 893, endPoint y: 189, distance: 13.9
click at [896, 176] on select "Choose an option... Pending Applied Excluded (Questions) Excluded (Expired) Exc…" at bounding box center [924, 176] width 156 height 30
click at [846, 161] on select "Choose an option... Pending Applied Excluded (Questions) Excluded (Expired) Exc…" at bounding box center [924, 176] width 156 height 30
click at [528, 255] on button at bounding box center [526, 255] width 23 height 17
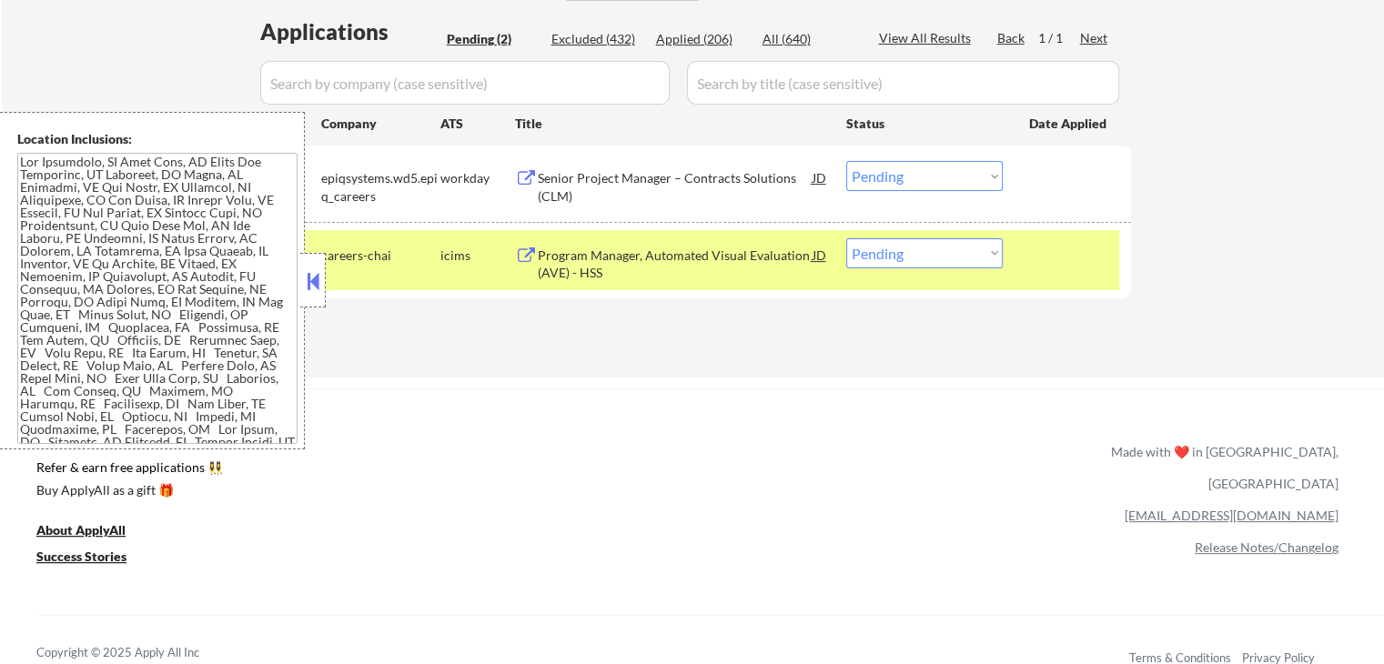
click at [918, 175] on select "Choose an option... Pending Applied Excluded (Questions) Excluded (Expired) Exc…" at bounding box center [924, 176] width 156 height 30
click at [846, 161] on select "Choose an option... Pending Applied Excluded (Questions) Excluded (Expired) Exc…" at bounding box center [924, 176] width 156 height 30
click at [529, 245] on div "Program Manager, Automated Visual Evaluation (AVE) - HSS JD warning_amber" at bounding box center [672, 260] width 314 height 44
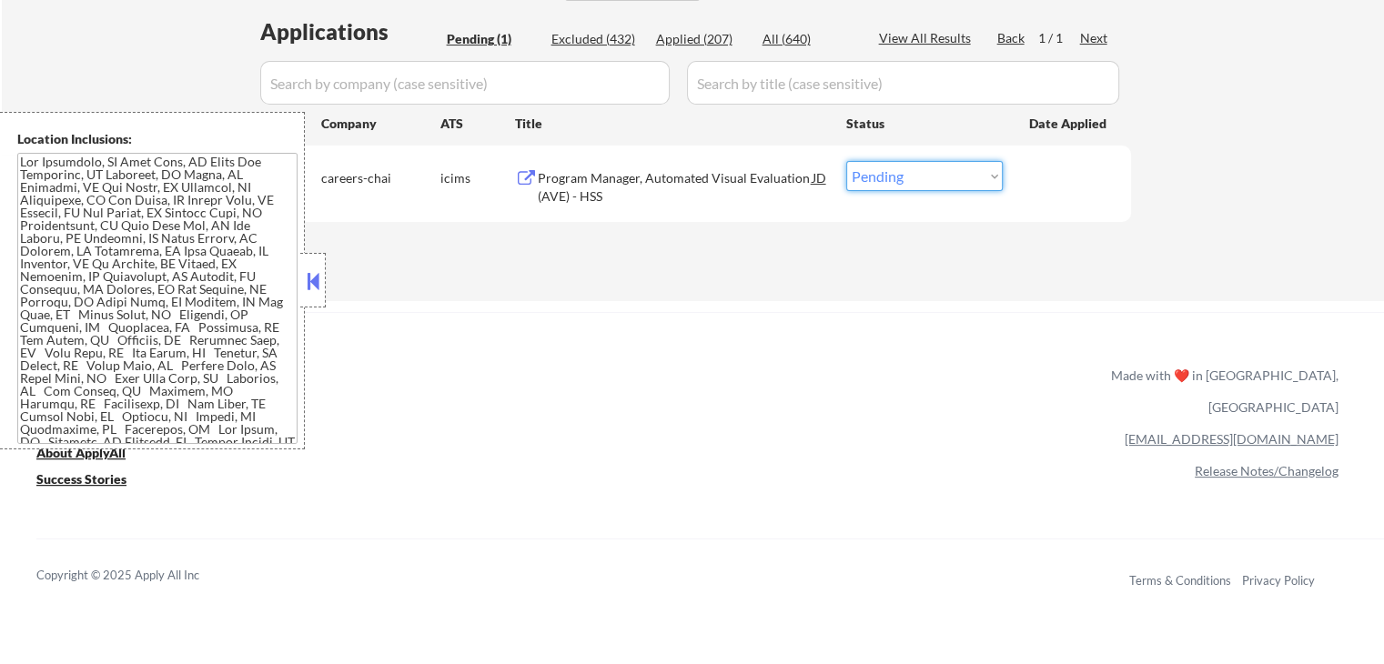
click at [867, 186] on select "Choose an option... Pending Applied Excluded (Questions) Excluded (Expired) Exc…" at bounding box center [924, 176] width 156 height 30
select select ""excluded__expired_""
click at [846, 161] on select "Choose an option... Pending Applied Excluded (Questions) Excluded (Expired) Exc…" at bounding box center [924, 176] width 156 height 30
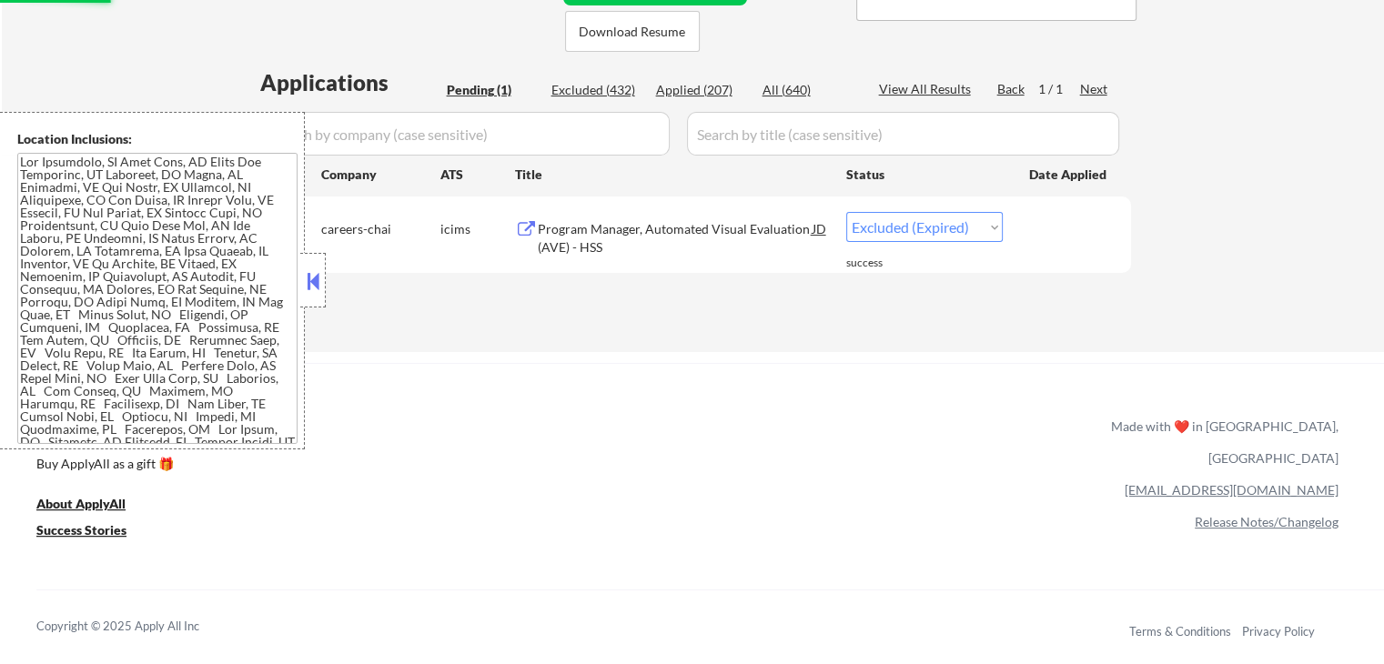
scroll to position [364, 0]
